Goal: Information Seeking & Learning: Learn about a topic

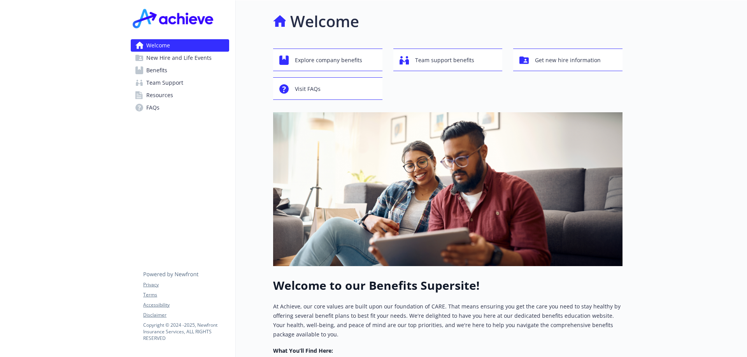
scroll to position [156, 0]
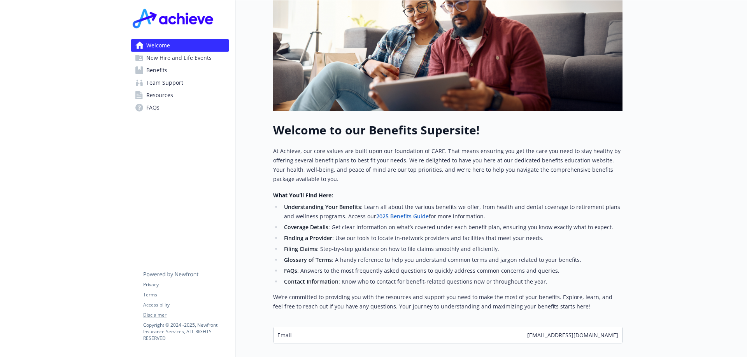
click at [394, 217] on link "2025 Benefits Guide" at bounding box center [402, 216] width 52 height 7
